Goal: Use online tool/utility: Use online tool/utility

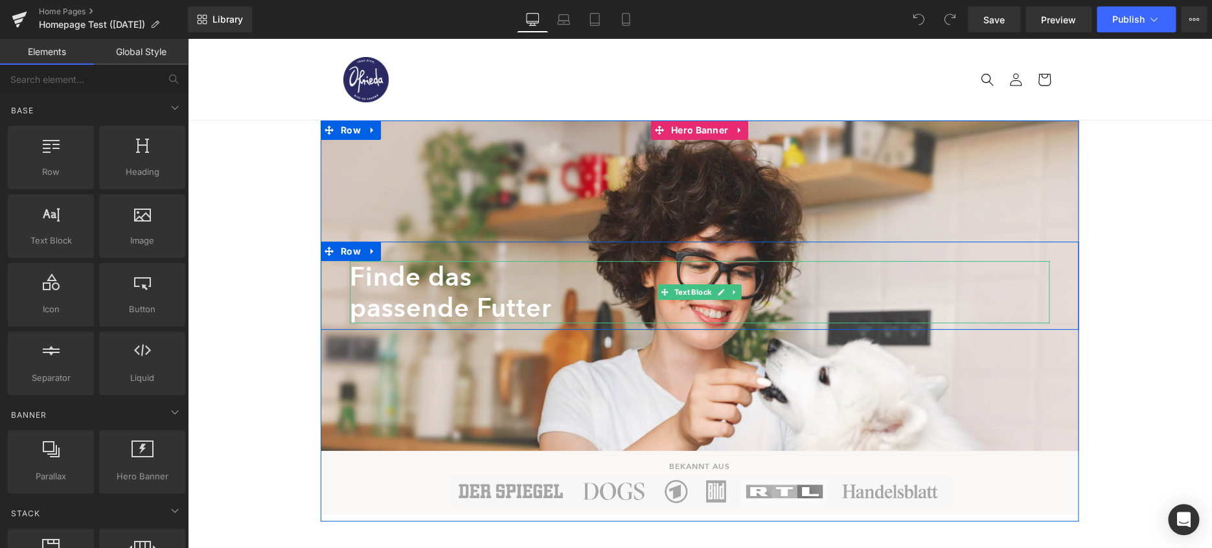
click at [447, 278] on div "Finde das" at bounding box center [700, 276] width 700 height 31
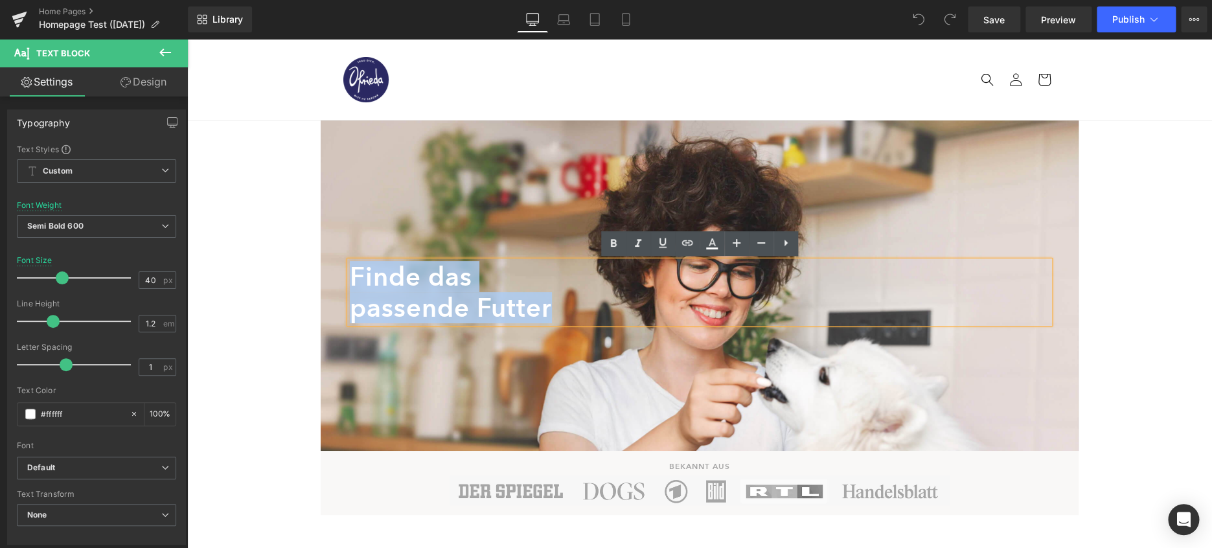
drag, startPoint x: 551, startPoint y: 313, endPoint x: 349, endPoint y: 279, distance: 205.0
click at [350, 278] on div "Finde das passende Futter" at bounding box center [700, 292] width 700 height 62
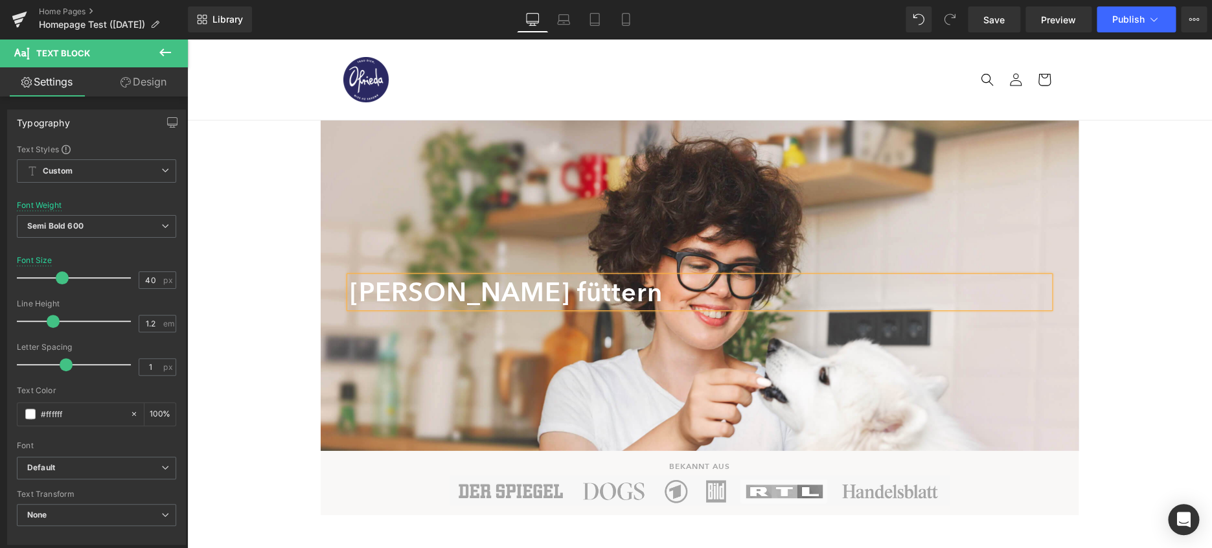
click at [393, 301] on div "[PERSON_NAME] füttern" at bounding box center [700, 292] width 700 height 31
click at [374, 293] on div "[PERSON_NAME] füttern" at bounding box center [700, 292] width 700 height 31
click at [127, 232] on span "Semi Bold 600" at bounding box center [96, 226] width 159 height 23
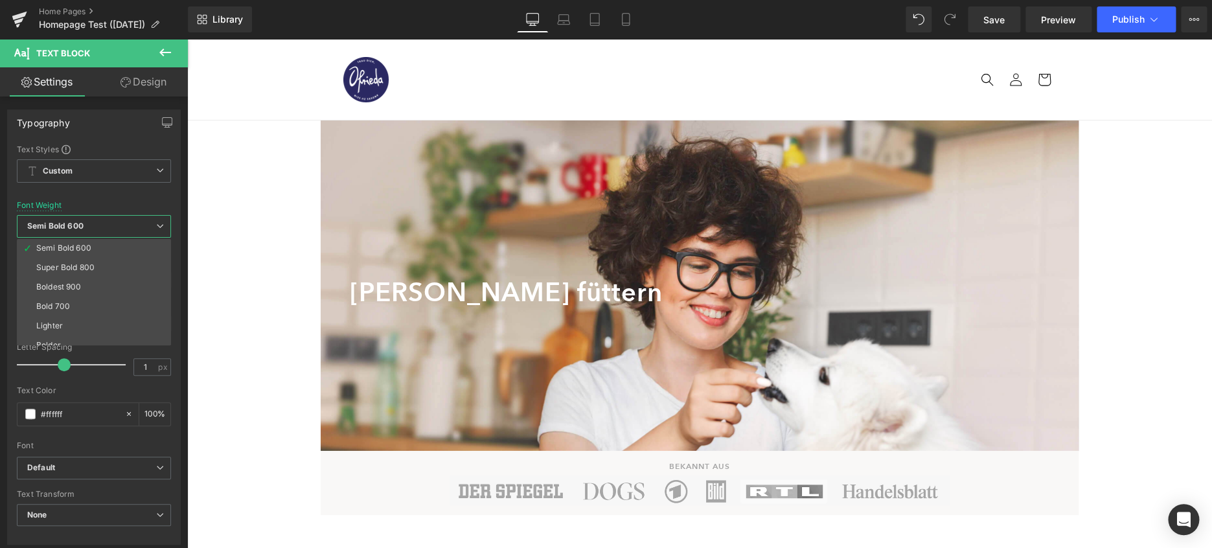
scroll to position [108, 0]
click at [116, 330] on li "Bolder" at bounding box center [97, 335] width 160 height 19
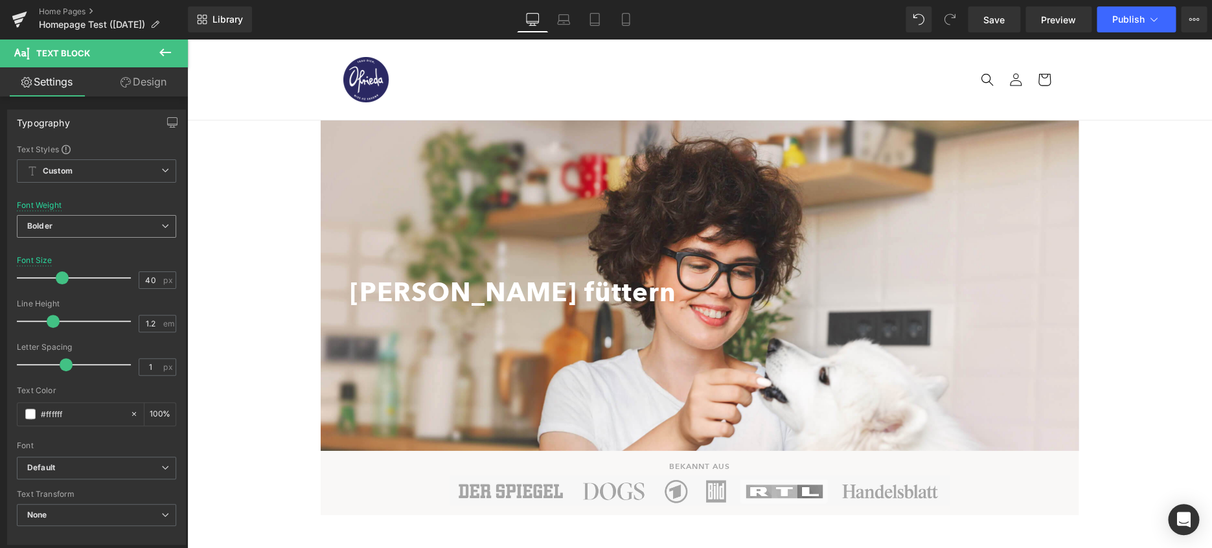
click at [118, 220] on span "Bolder" at bounding box center [96, 226] width 159 height 23
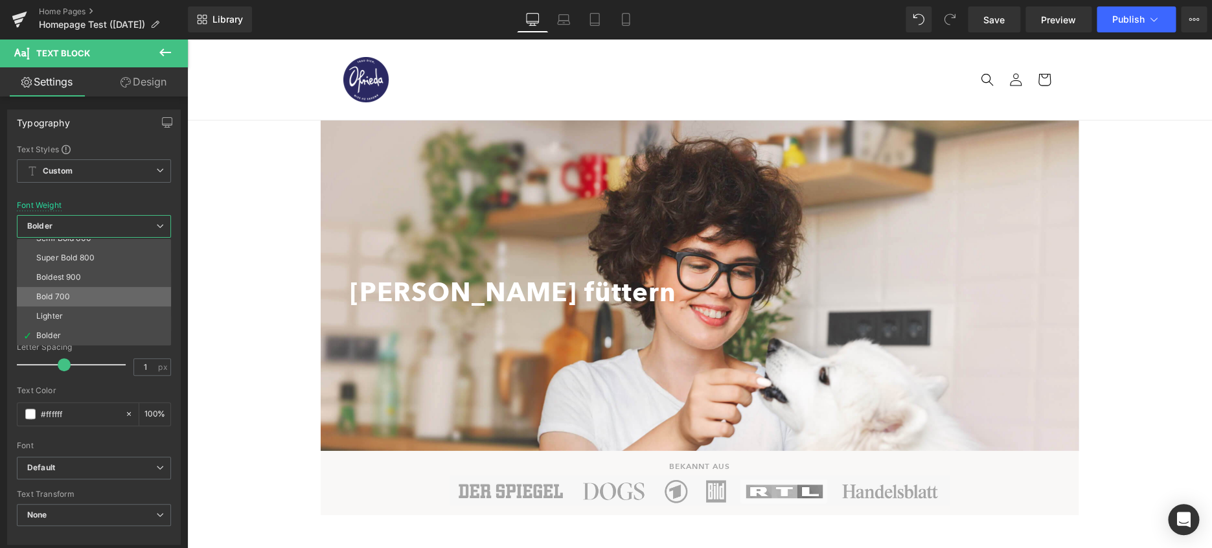
scroll to position [104, 0]
click at [113, 305] on li "Bold 700" at bounding box center [97, 300] width 160 height 19
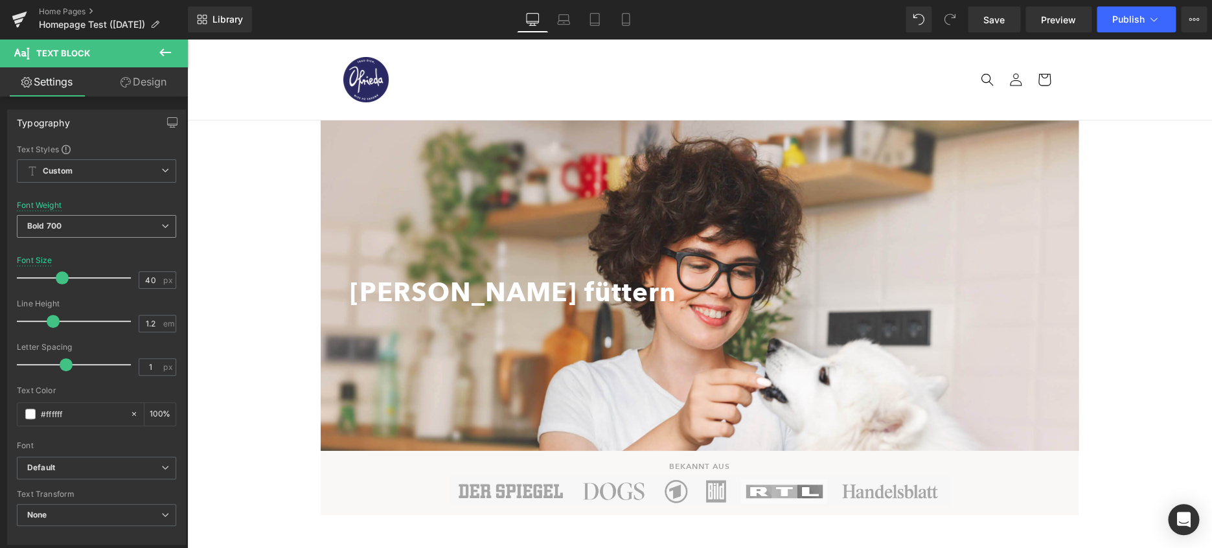
click at [109, 227] on span "Bold 700" at bounding box center [96, 226] width 159 height 23
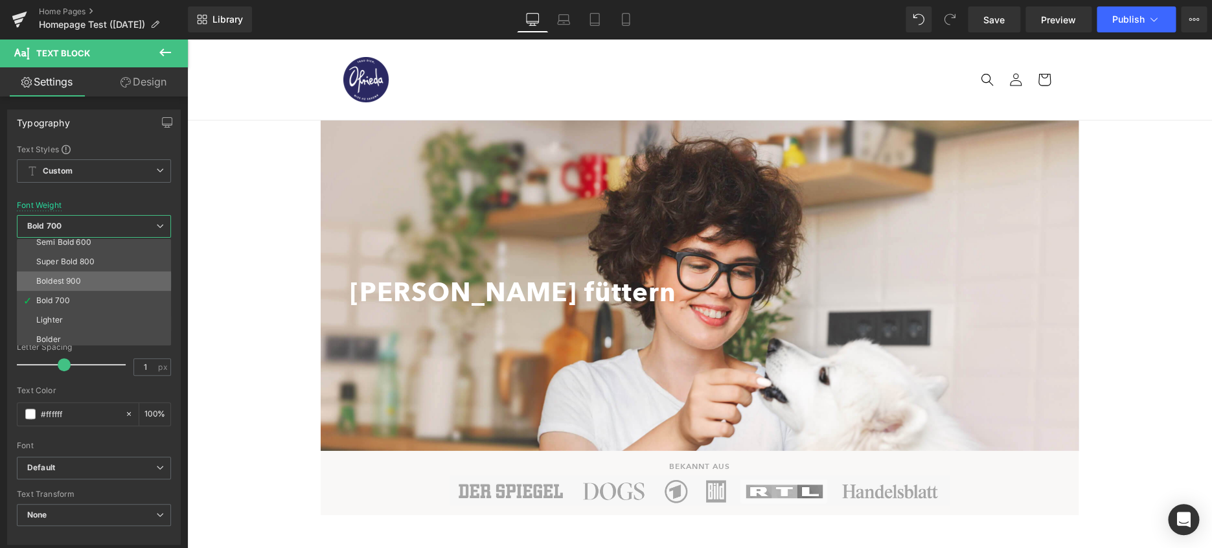
click at [100, 278] on li "Boldest 900" at bounding box center [97, 280] width 160 height 19
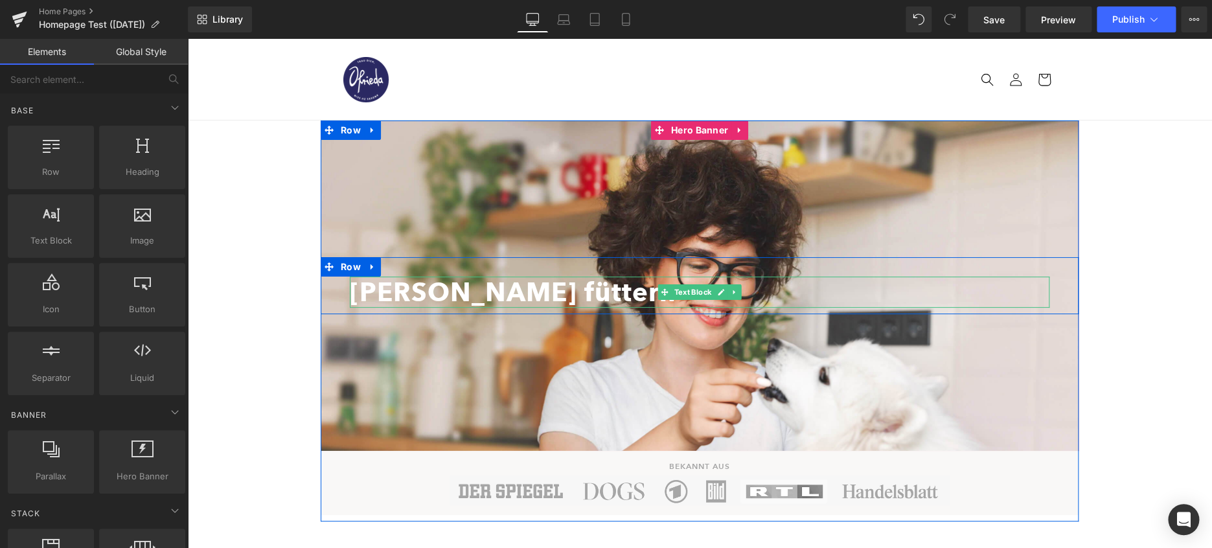
click at [430, 290] on div "[PERSON_NAME] füttern" at bounding box center [700, 292] width 700 height 31
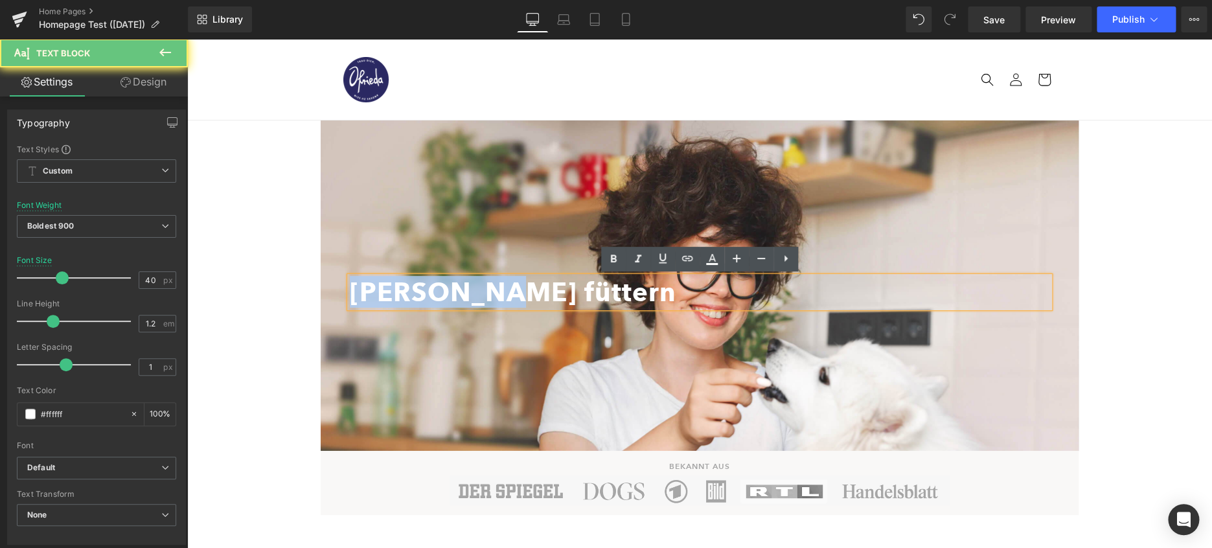
click at [430, 290] on div "[PERSON_NAME] füttern" at bounding box center [700, 292] width 700 height 31
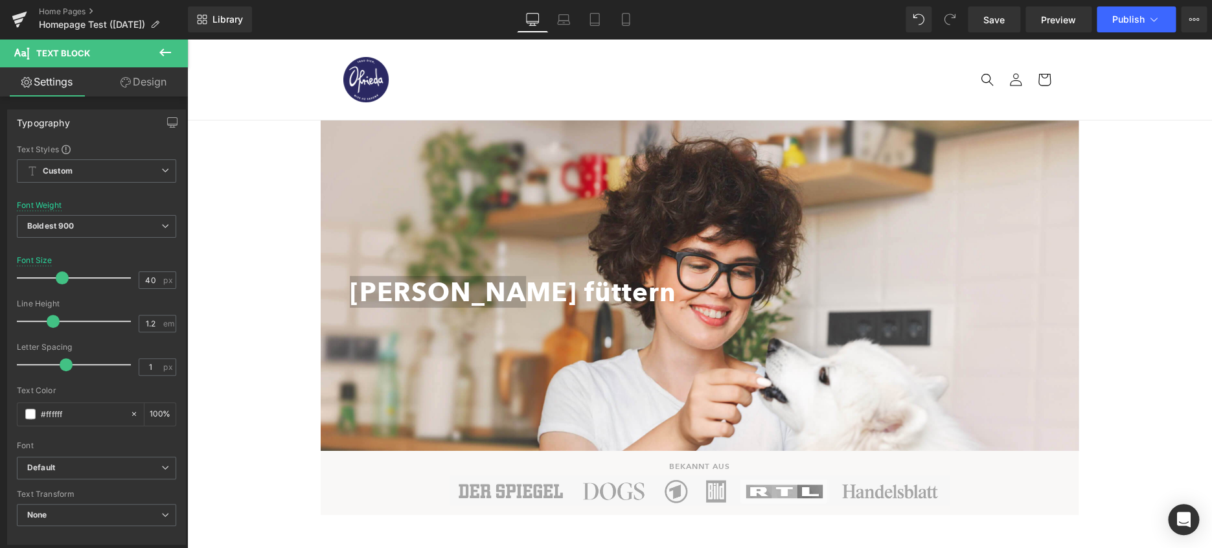
click at [166, 49] on icon at bounding box center [165, 53] width 16 height 16
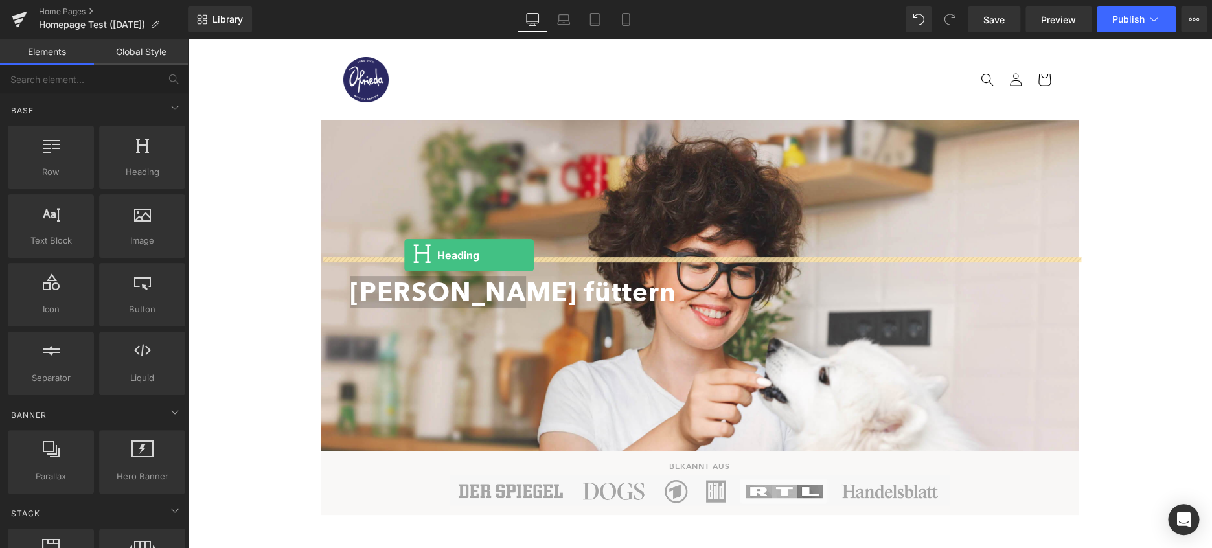
drag, startPoint x: 315, startPoint y: 193, endPoint x: 404, endPoint y: 255, distance: 108.4
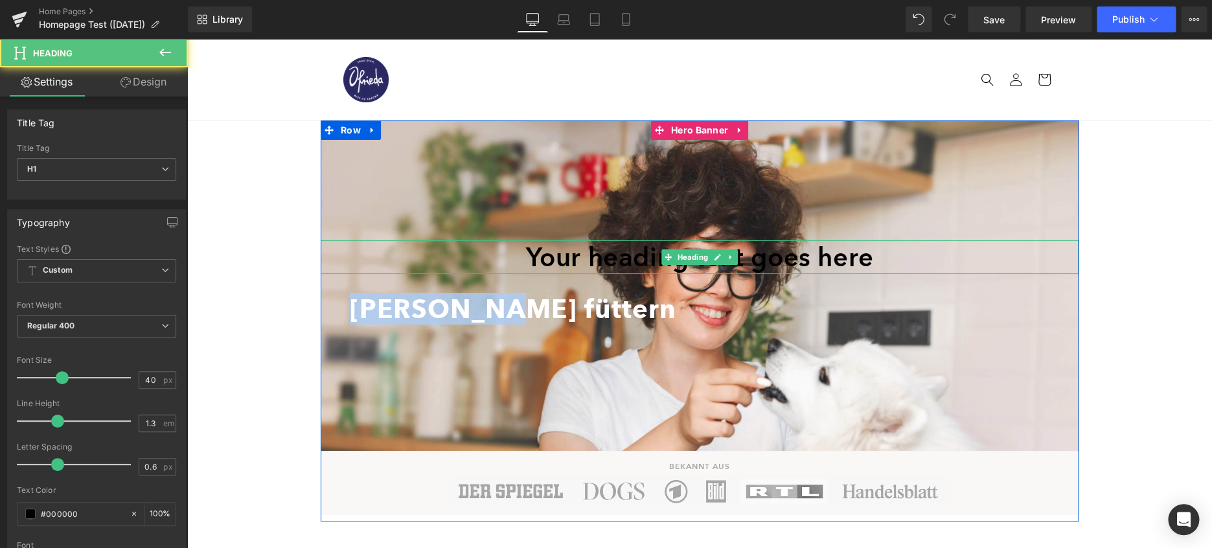
click at [585, 260] on h1 "Your heading text goes here" at bounding box center [700, 257] width 758 height 34
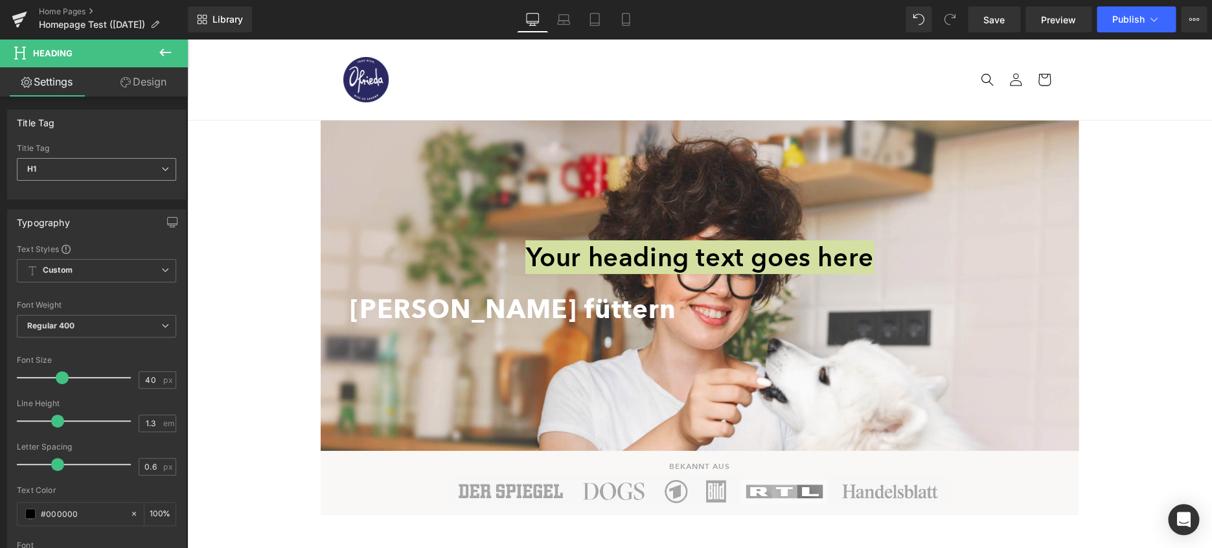
click at [130, 176] on span "H1" at bounding box center [96, 169] width 159 height 23
click at [157, 135] on div "Title Tag H1 H2 H3 H4 H5 H6 Title Tag H1 H1 H2 H3 H4 H5 H6" at bounding box center [96, 154] width 179 height 90
click at [112, 334] on span "Regular 400" at bounding box center [96, 326] width 159 height 23
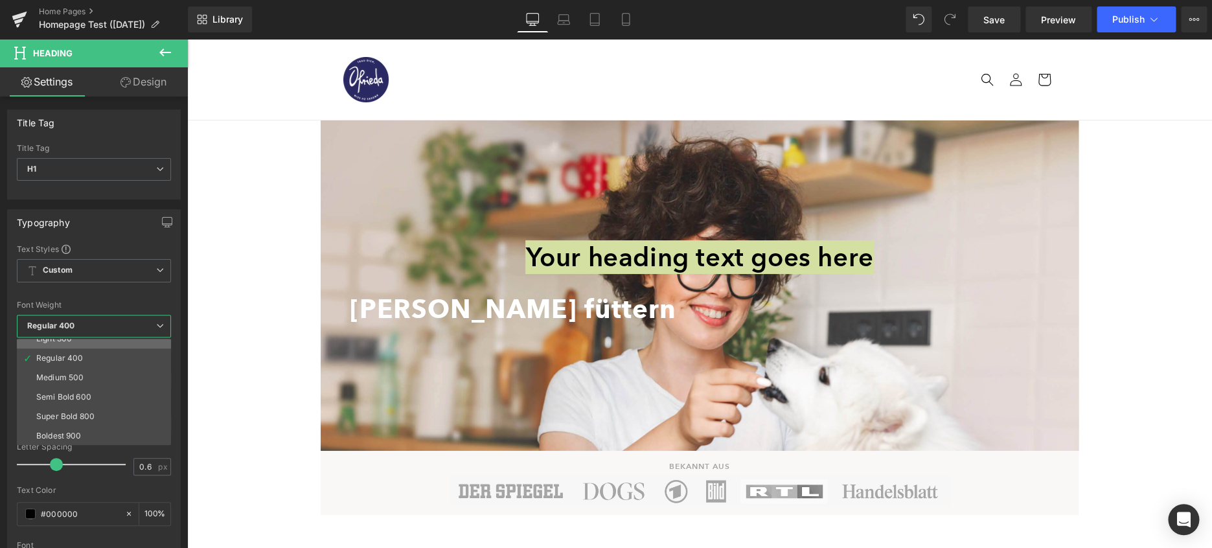
scroll to position [108, 0]
click at [128, 372] on li "Boldest 900" at bounding box center [97, 376] width 160 height 19
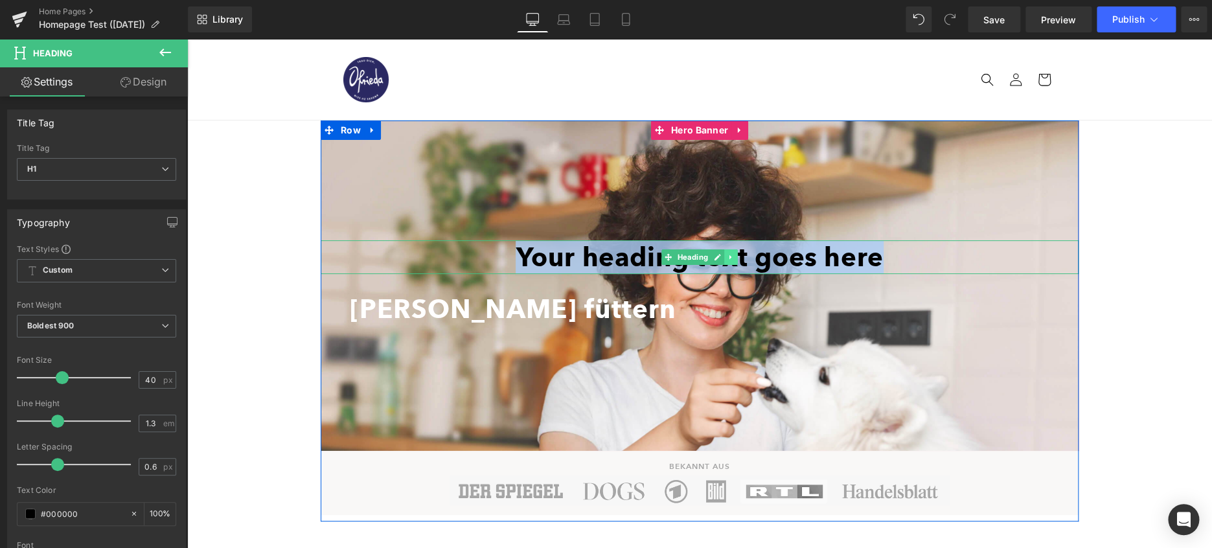
click at [729, 251] on link at bounding box center [731, 257] width 14 height 16
click at [739, 258] on icon at bounding box center [737, 256] width 7 height 7
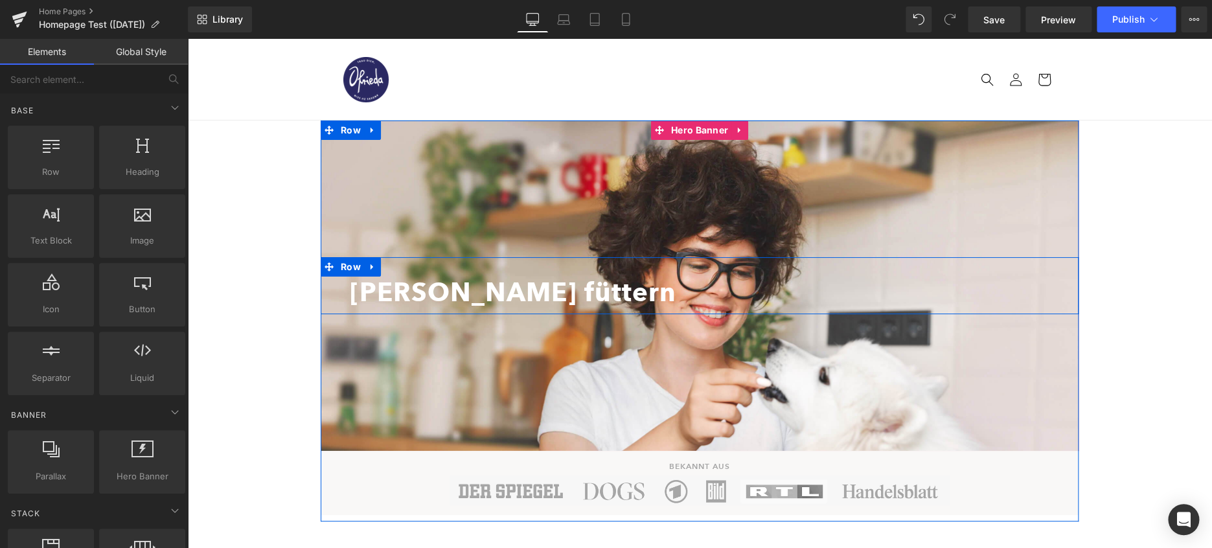
click at [551, 287] on div "[PERSON_NAME] füttern" at bounding box center [700, 292] width 700 height 31
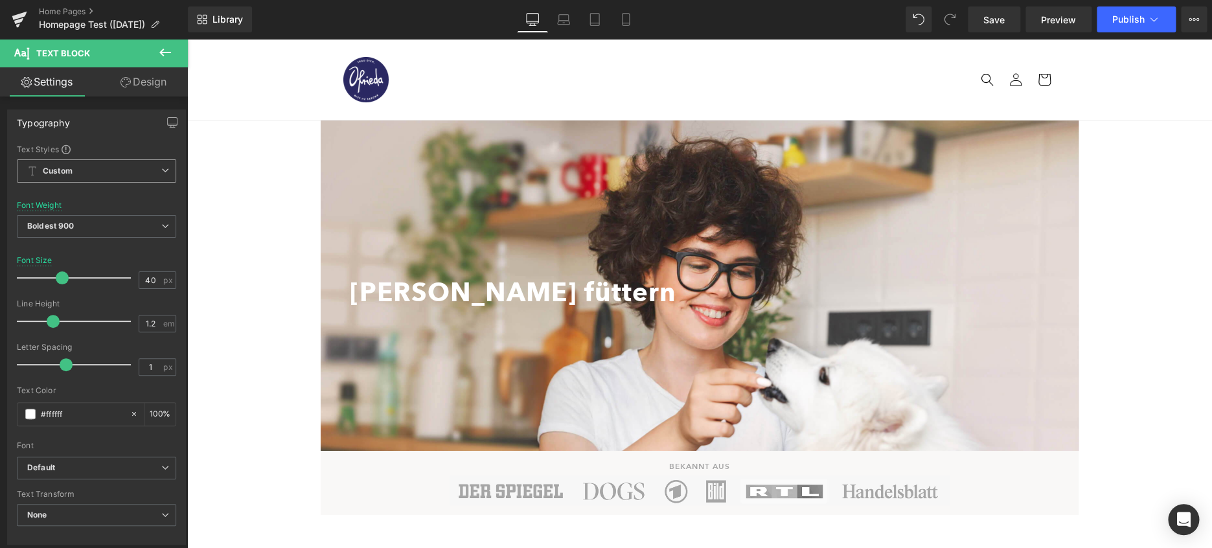
click at [126, 178] on span "Custom Setup Global Style" at bounding box center [96, 170] width 159 height 23
click at [122, 142] on div "Typography Text Styles Custom Custom Setup Global Style Custom Setup Global Sty…" at bounding box center [96, 326] width 179 height 435
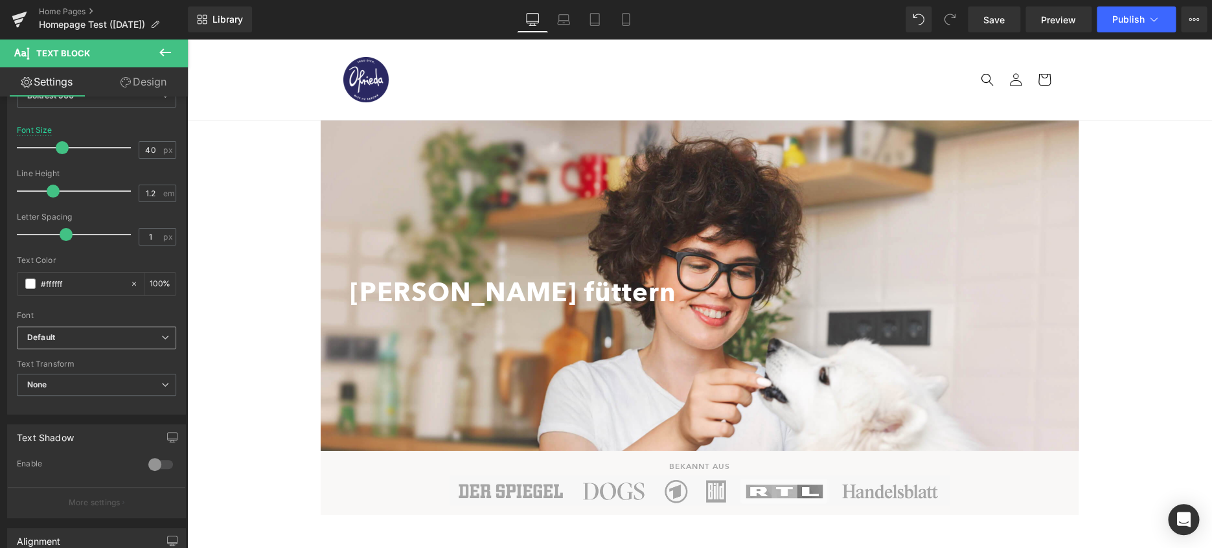
click at [98, 340] on b "Default" at bounding box center [94, 337] width 134 height 11
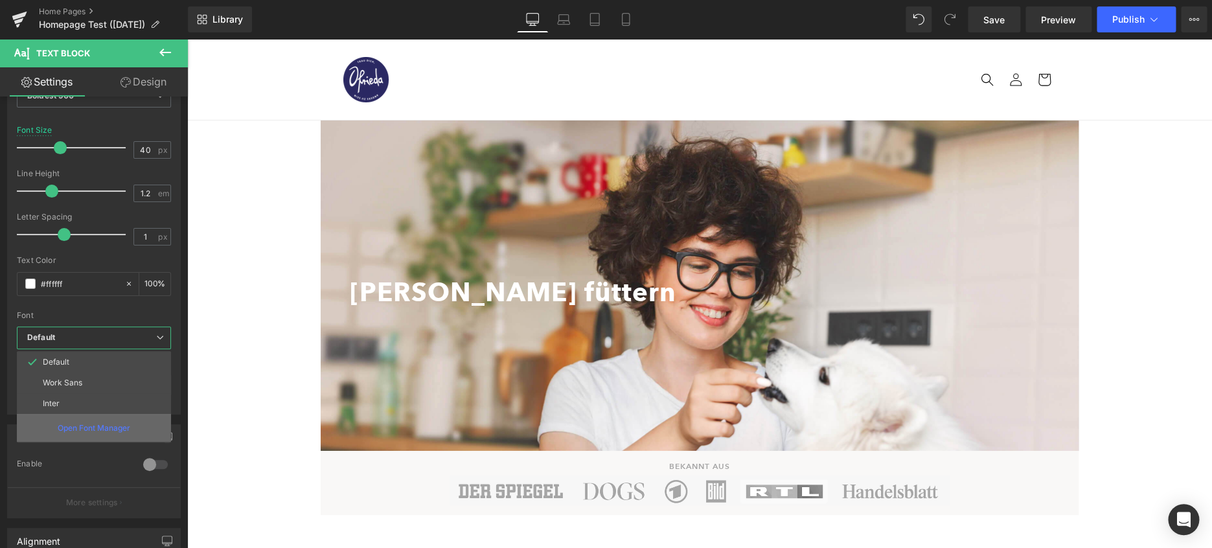
click at [113, 435] on div "Open Font Manager" at bounding box center [94, 428] width 154 height 28
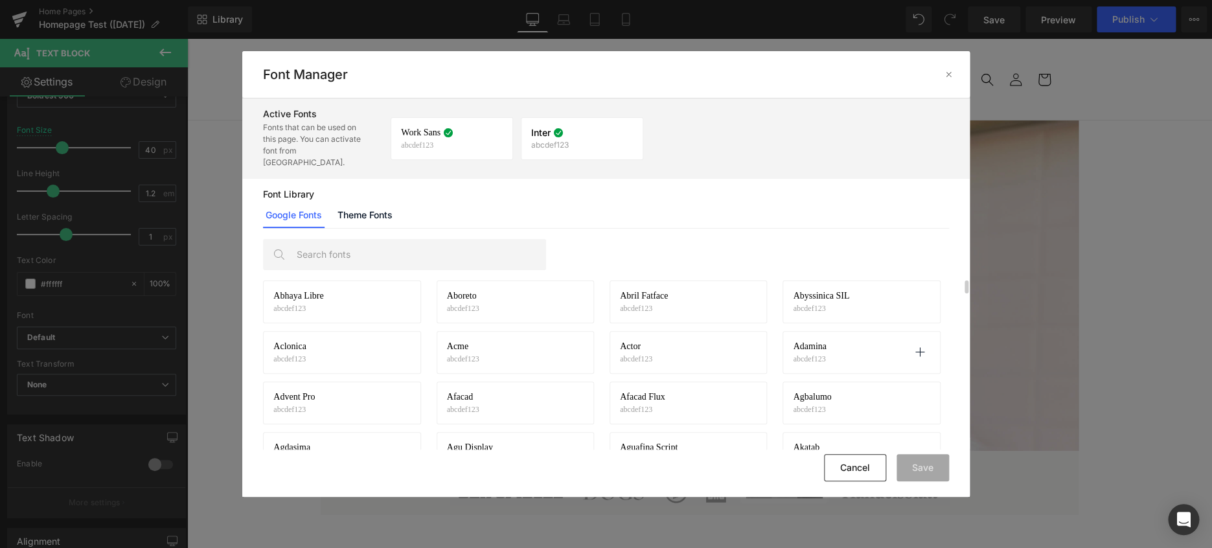
scroll to position [0, 0]
click at [0, 0] on span "Abril Fatface" at bounding box center [0, 0] width 0 height 0
click at [0, 0] on link "Theme Fonts" at bounding box center [0, 0] width 0 height 0
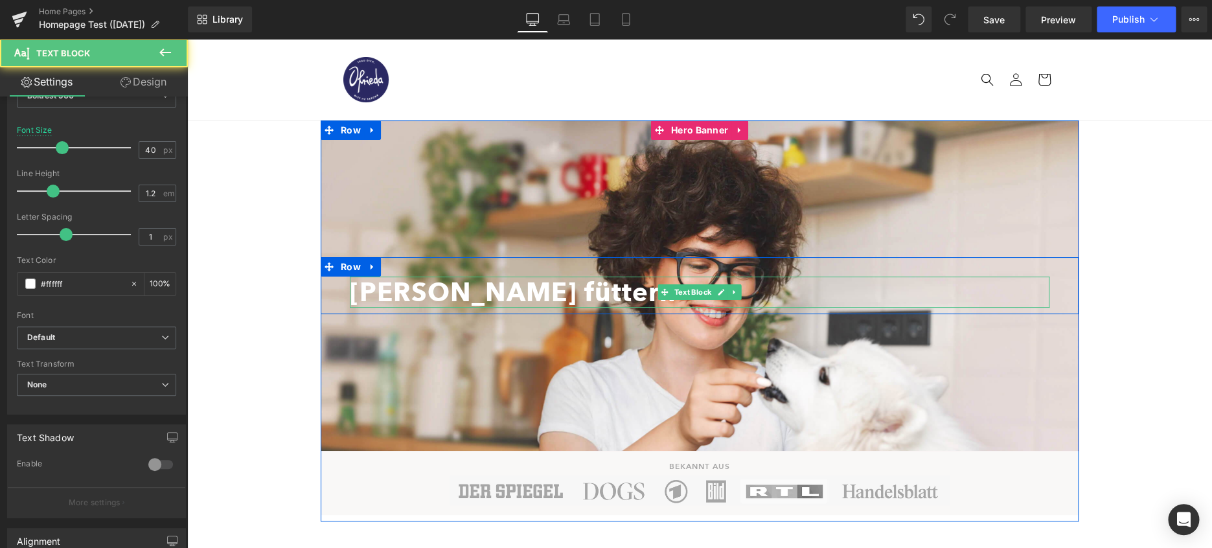
click at [540, 288] on div "[PERSON_NAME] füttern" at bounding box center [700, 292] width 700 height 31
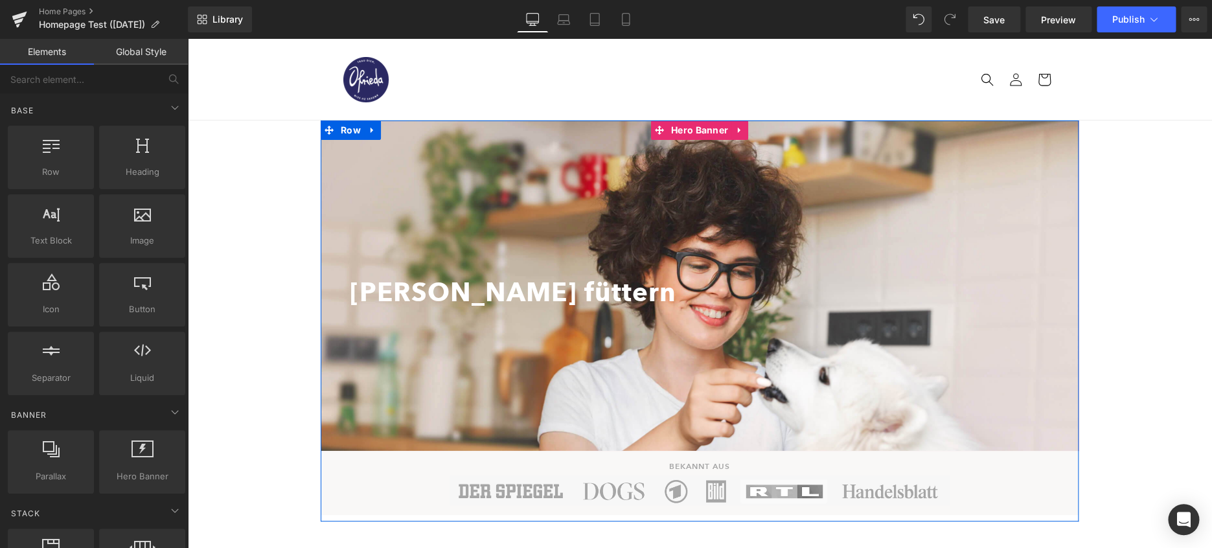
click at [371, 307] on div "[PERSON_NAME] füttern Text Block" at bounding box center [700, 292] width 700 height 31
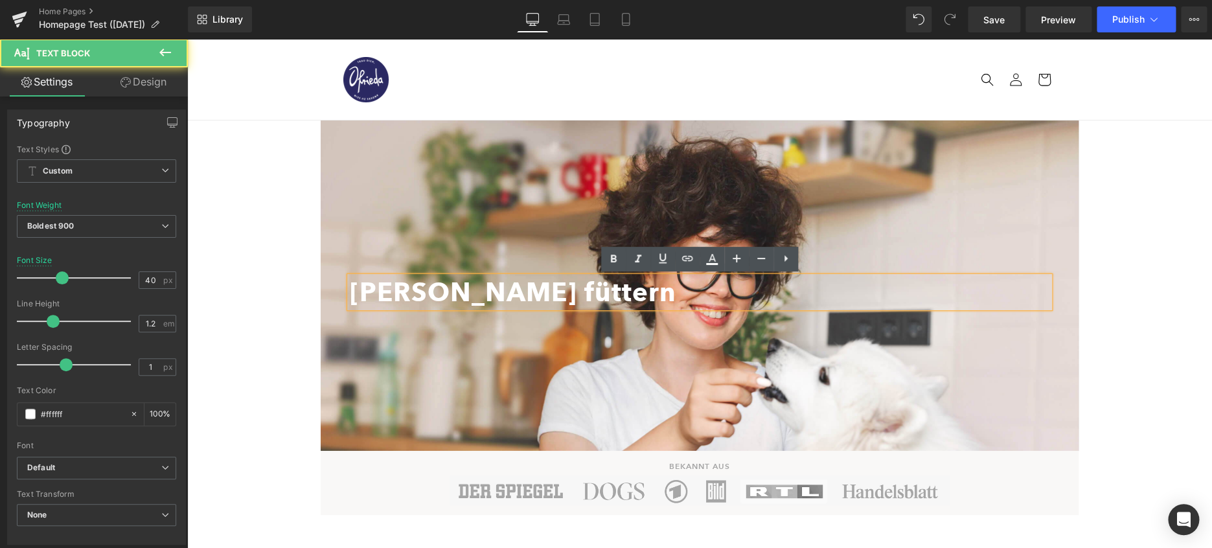
scroll to position [104, 0]
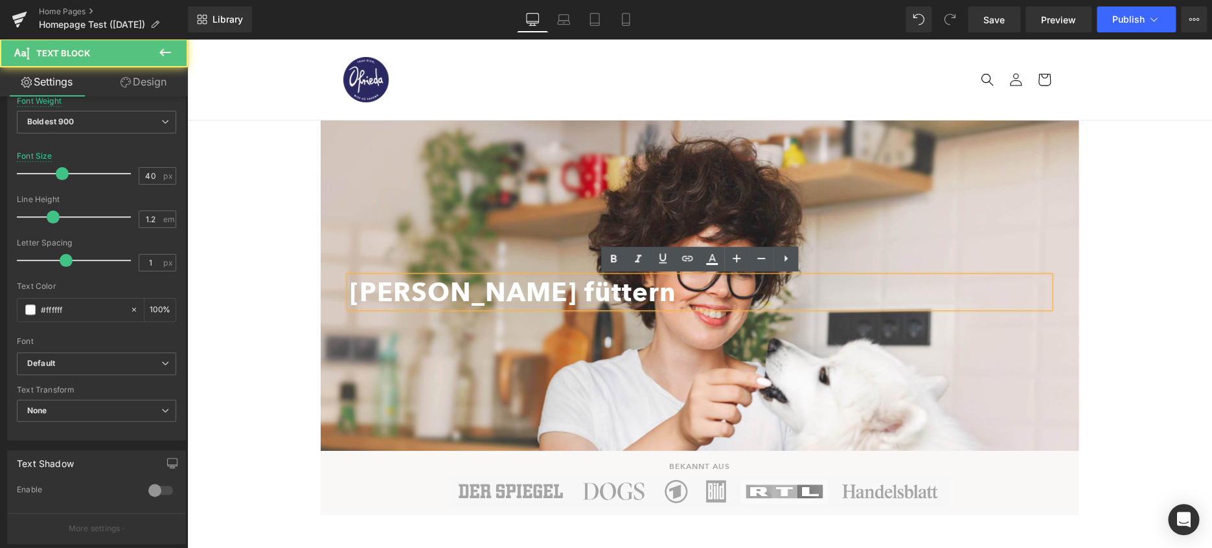
click at [187, 39] on div at bounding box center [187, 39] width 0 height 0
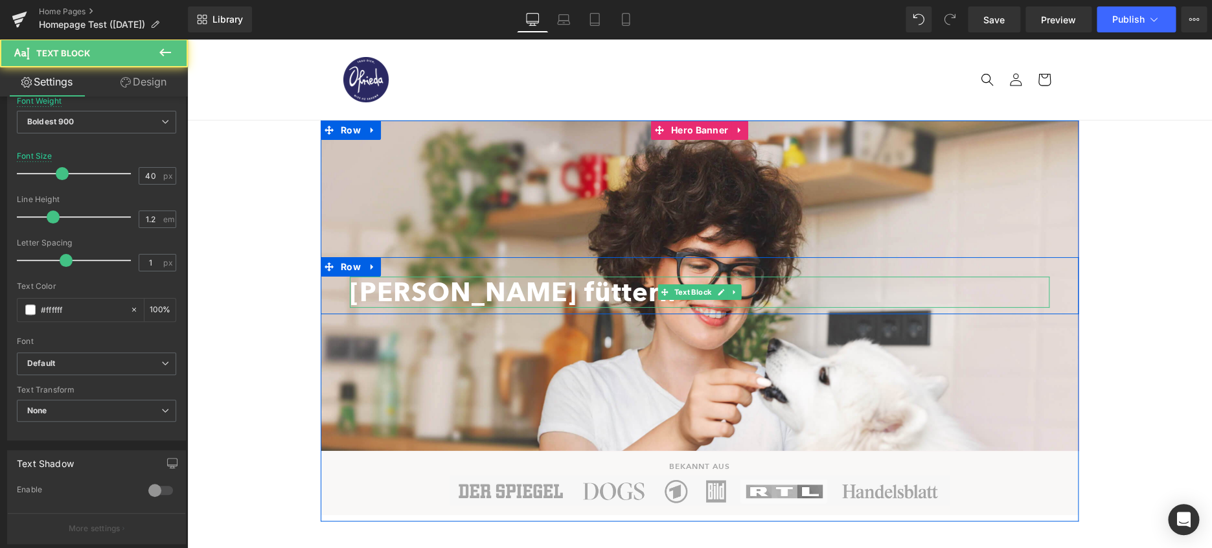
click at [375, 288] on div "[PERSON_NAME] füttern" at bounding box center [700, 292] width 700 height 31
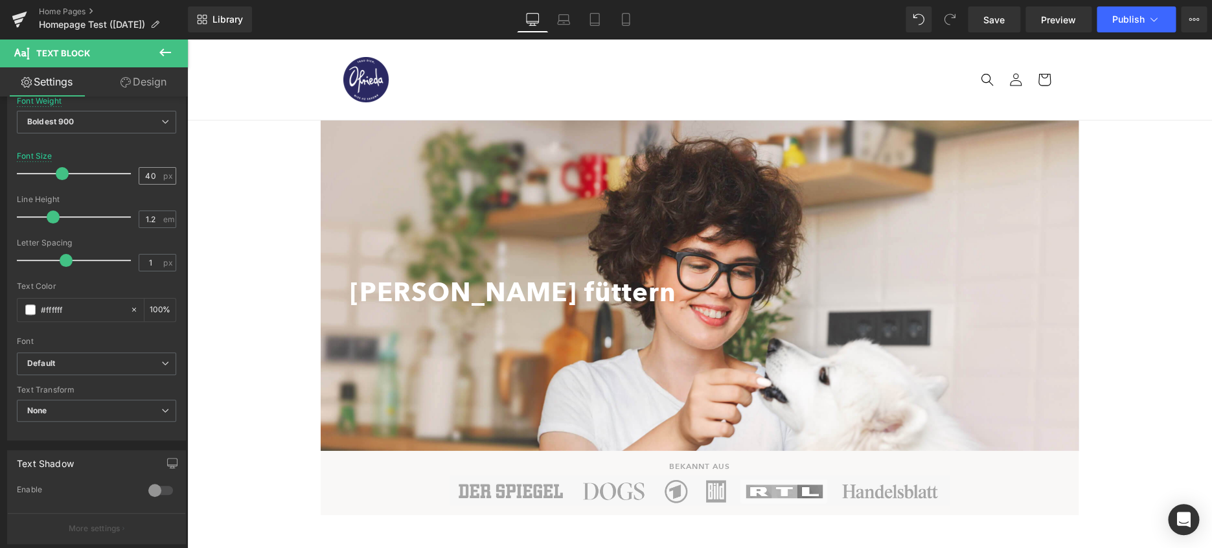
click at [153, 176] on input "40" at bounding box center [150, 176] width 23 height 16
type input "50"
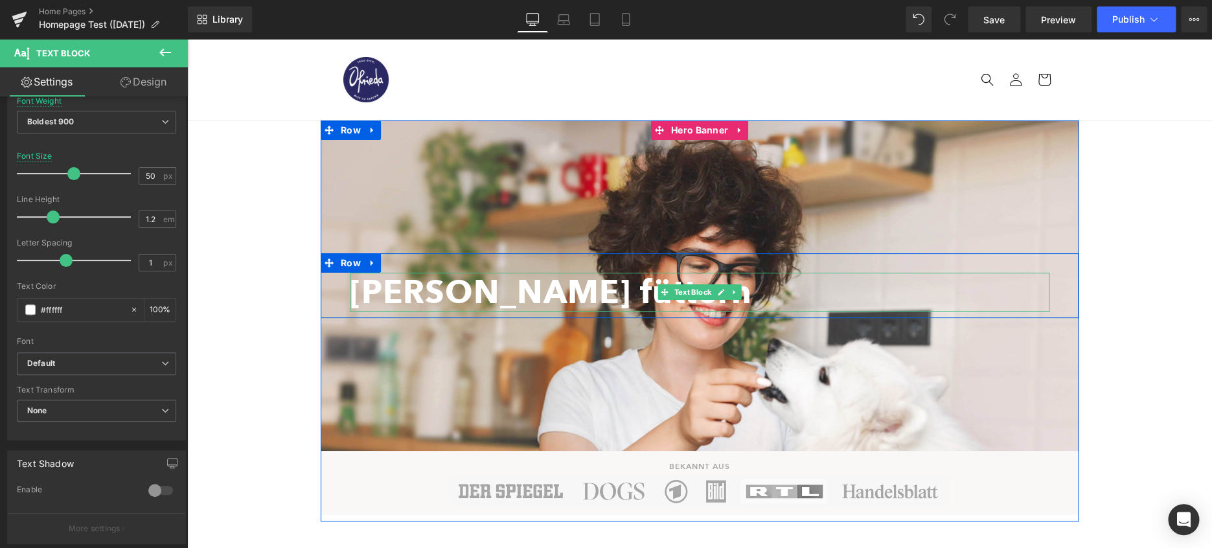
click at [532, 282] on div "[PERSON_NAME] füttern" at bounding box center [700, 292] width 700 height 39
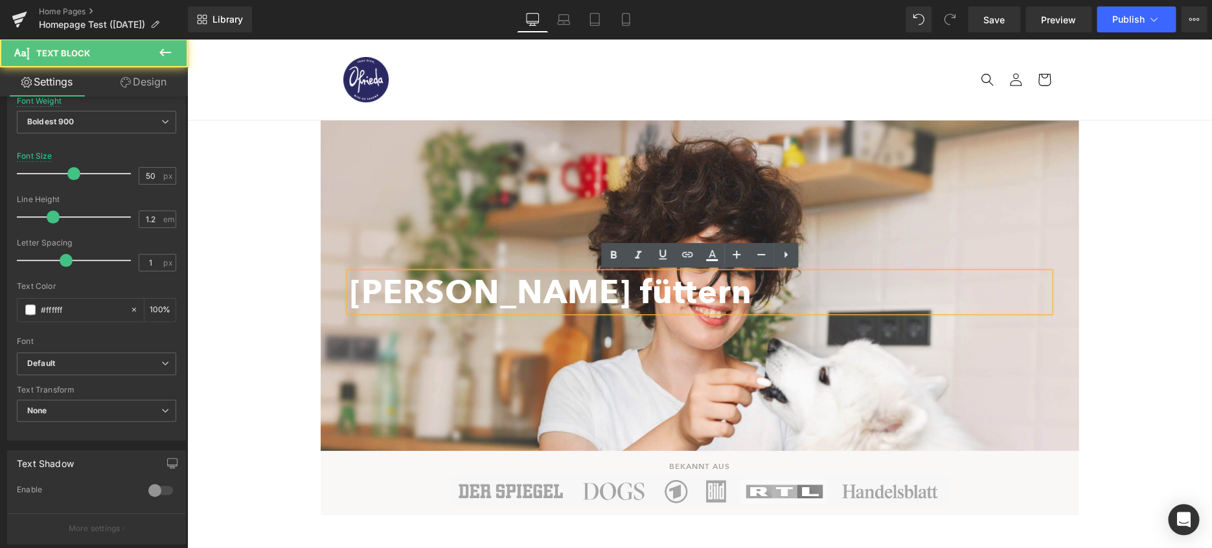
click at [337, 235] on div at bounding box center [700, 285] width 758 height 330
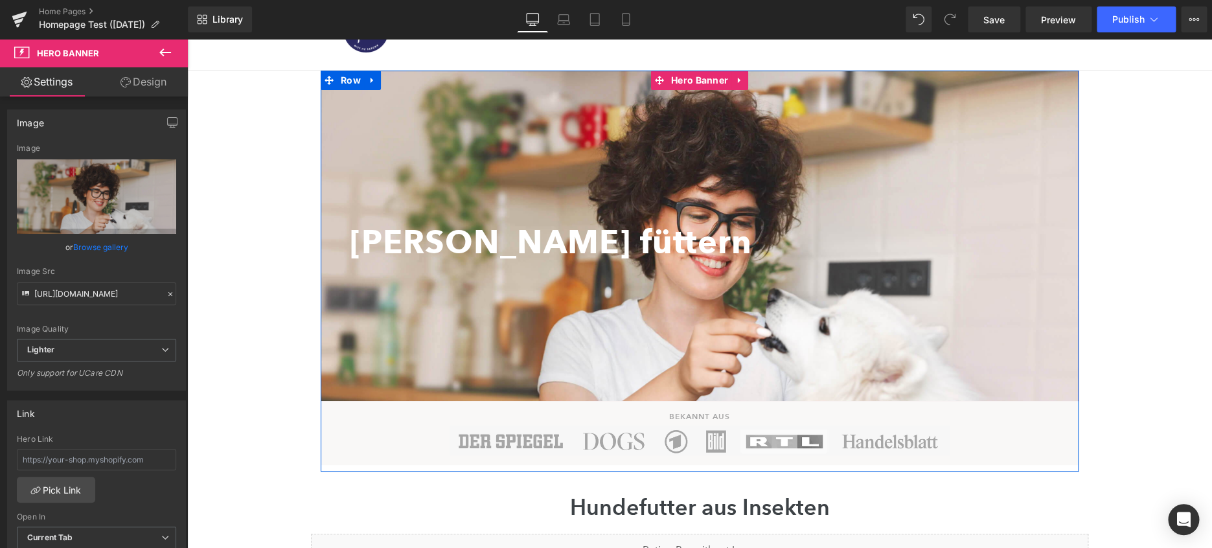
scroll to position [0, 0]
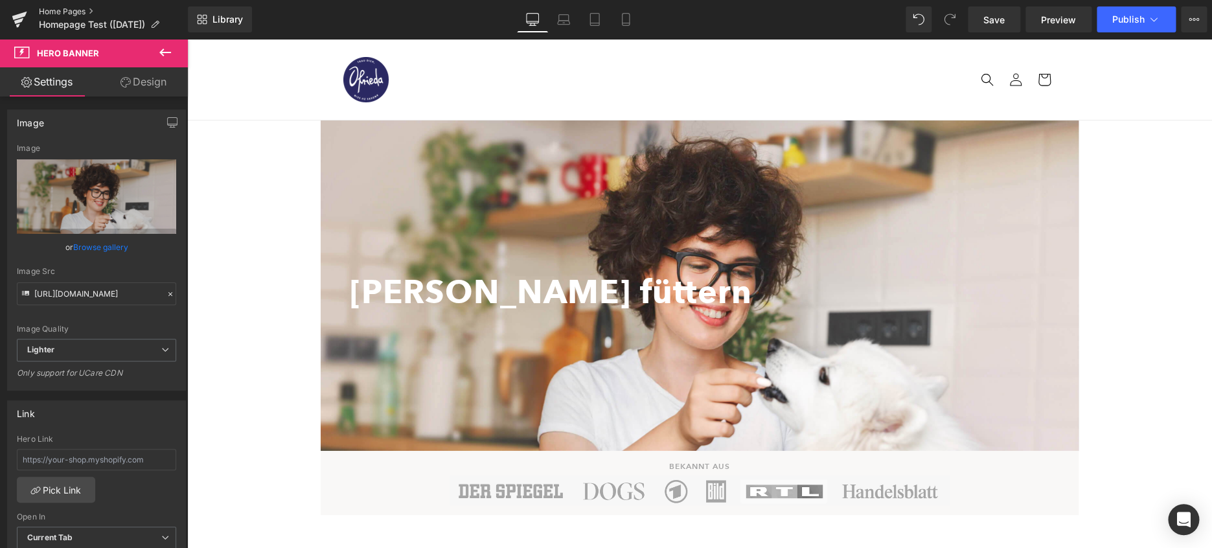
click at [52, 8] on link "Home Pages" at bounding box center [113, 11] width 149 height 10
